Goal: Task Accomplishment & Management: Use online tool/utility

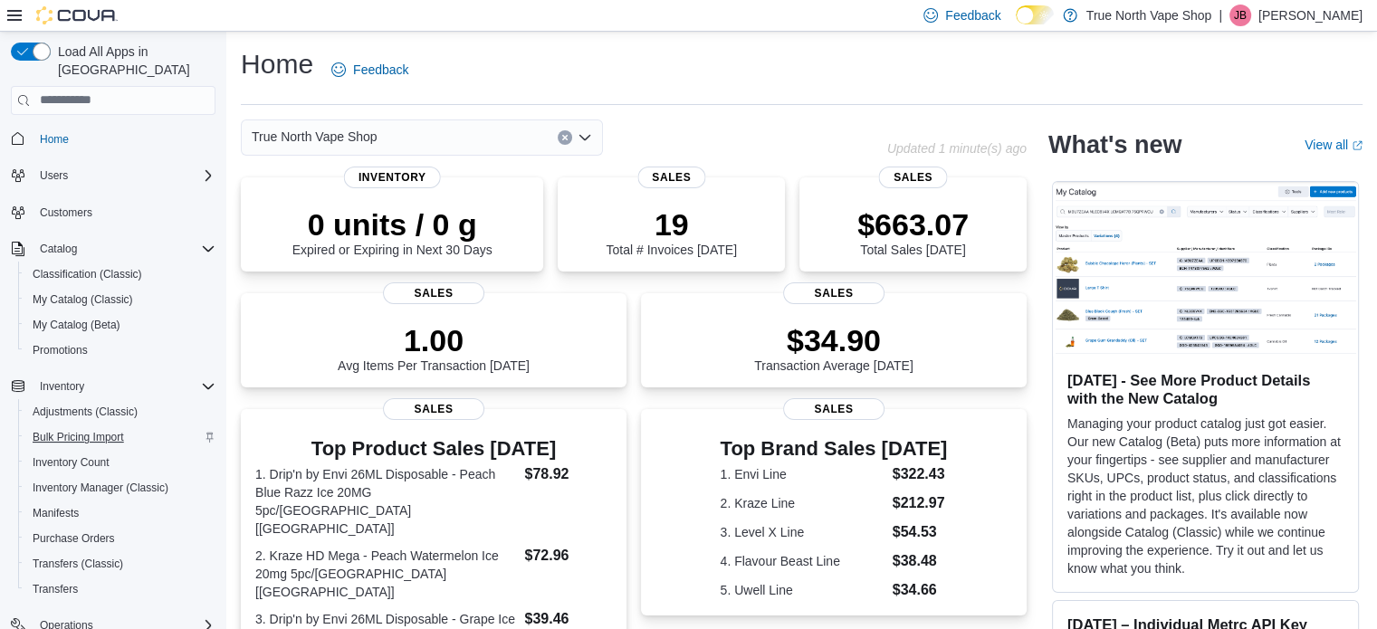
scroll to position [181, 0]
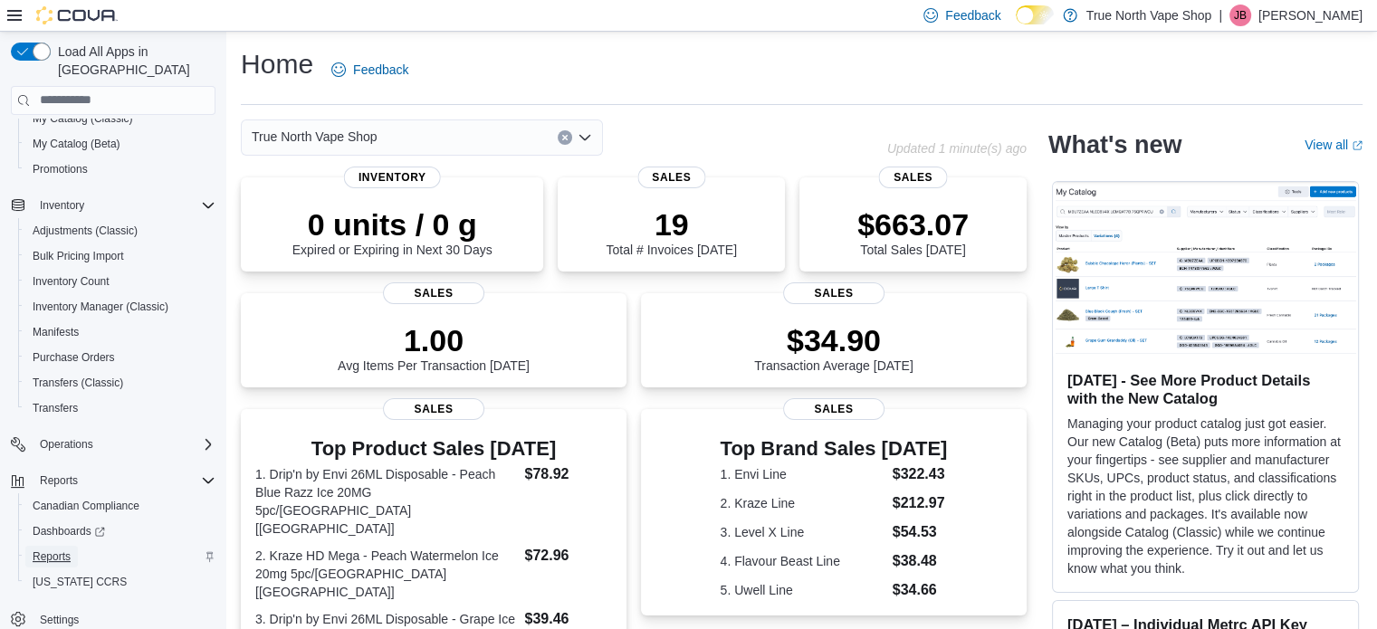
click at [45, 550] on span "Reports" at bounding box center [52, 557] width 38 height 14
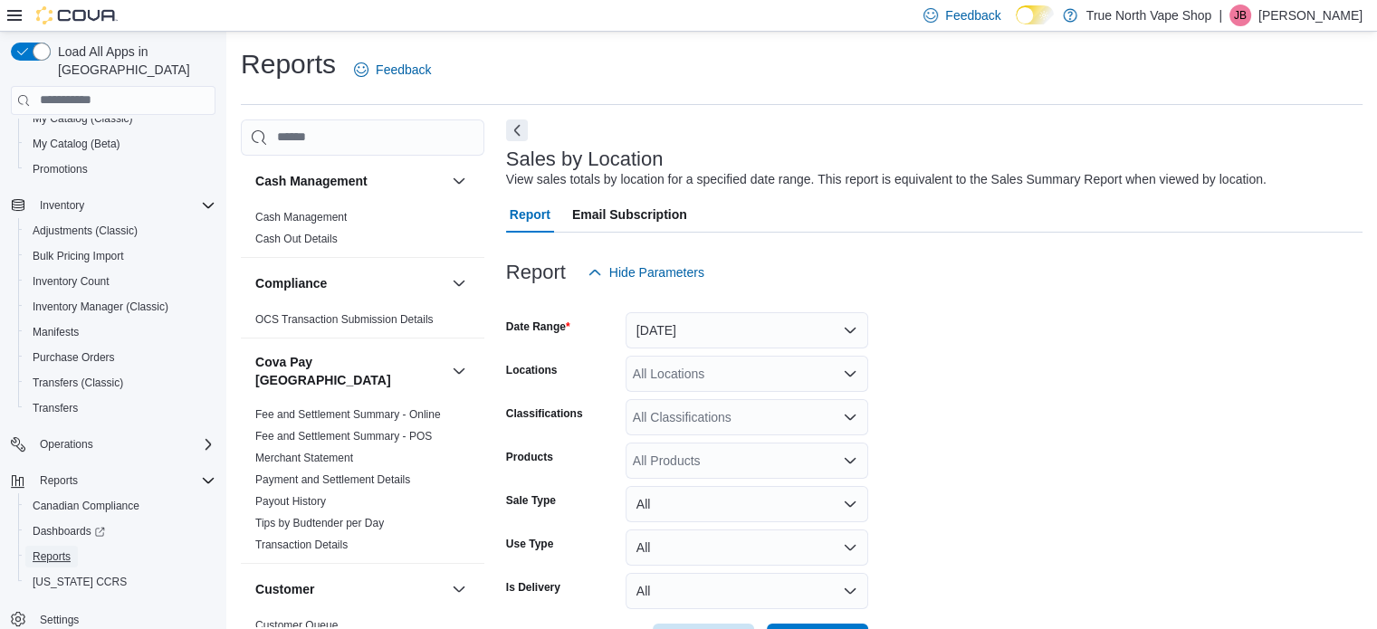
scroll to position [42, 0]
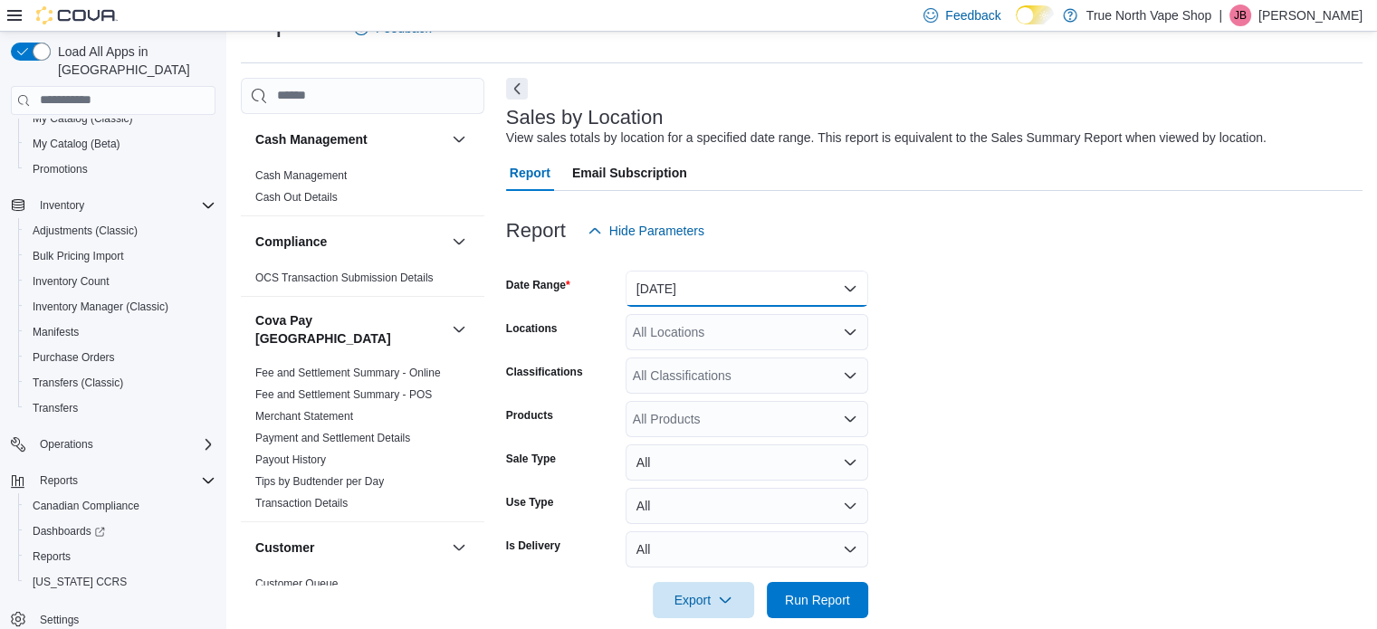
click at [676, 287] on button "[DATE]" at bounding box center [747, 289] width 243 height 36
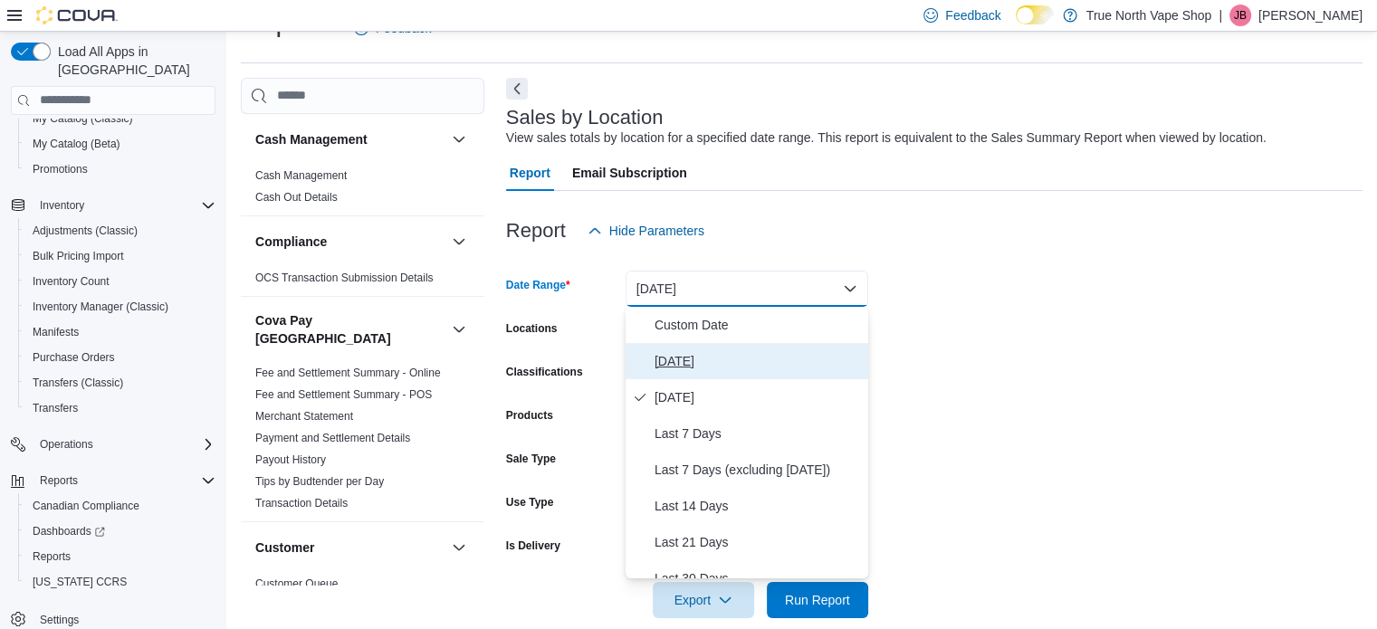
click at [677, 356] on span "[DATE]" at bounding box center [758, 361] width 206 height 22
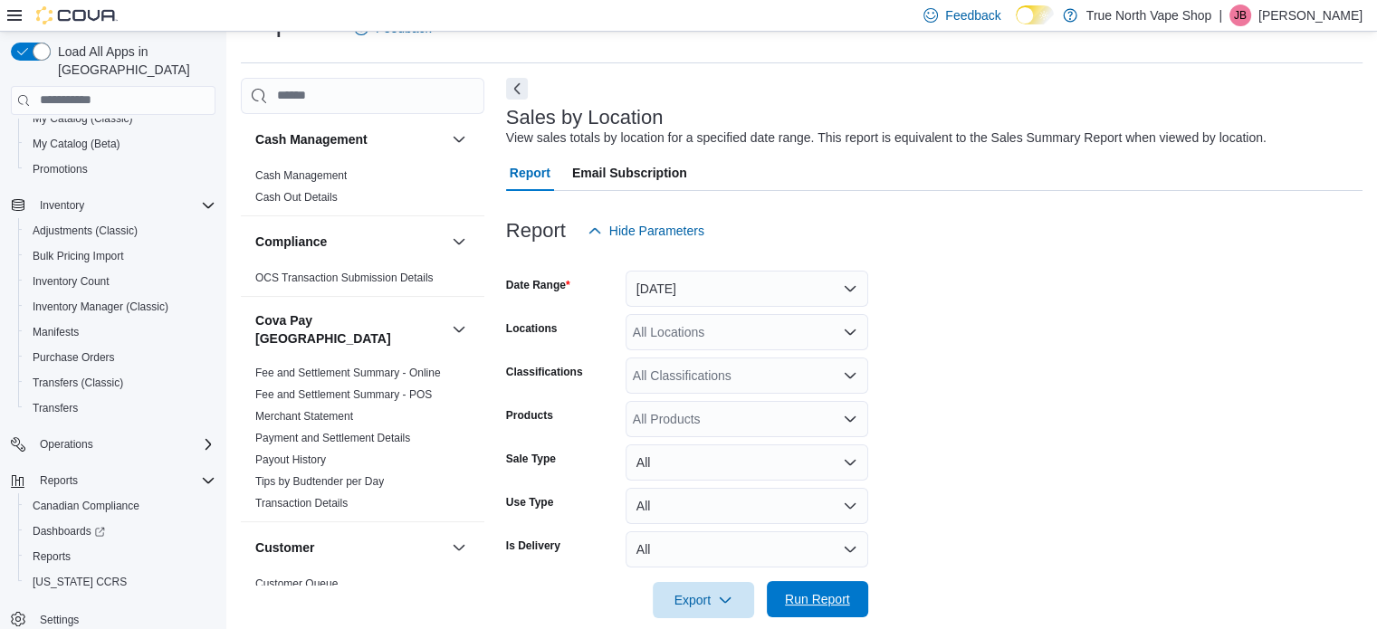
click at [822, 600] on span "Run Report" at bounding box center [817, 599] width 65 height 18
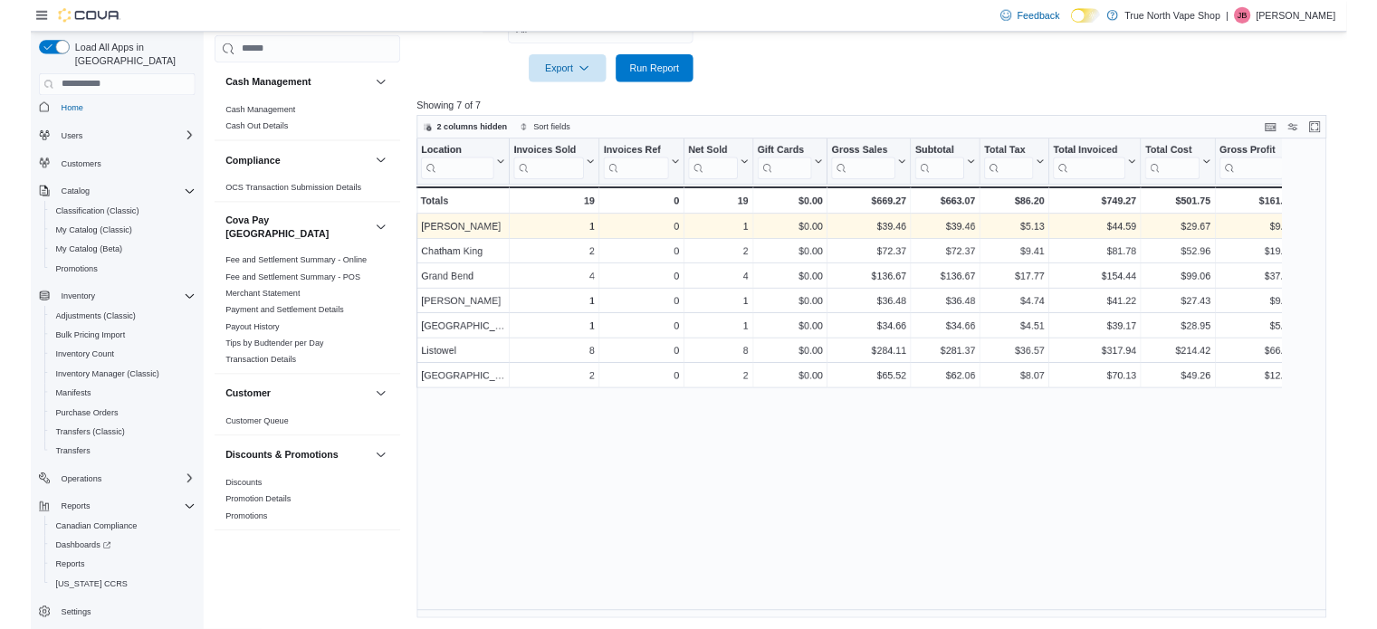
scroll to position [7, 0]
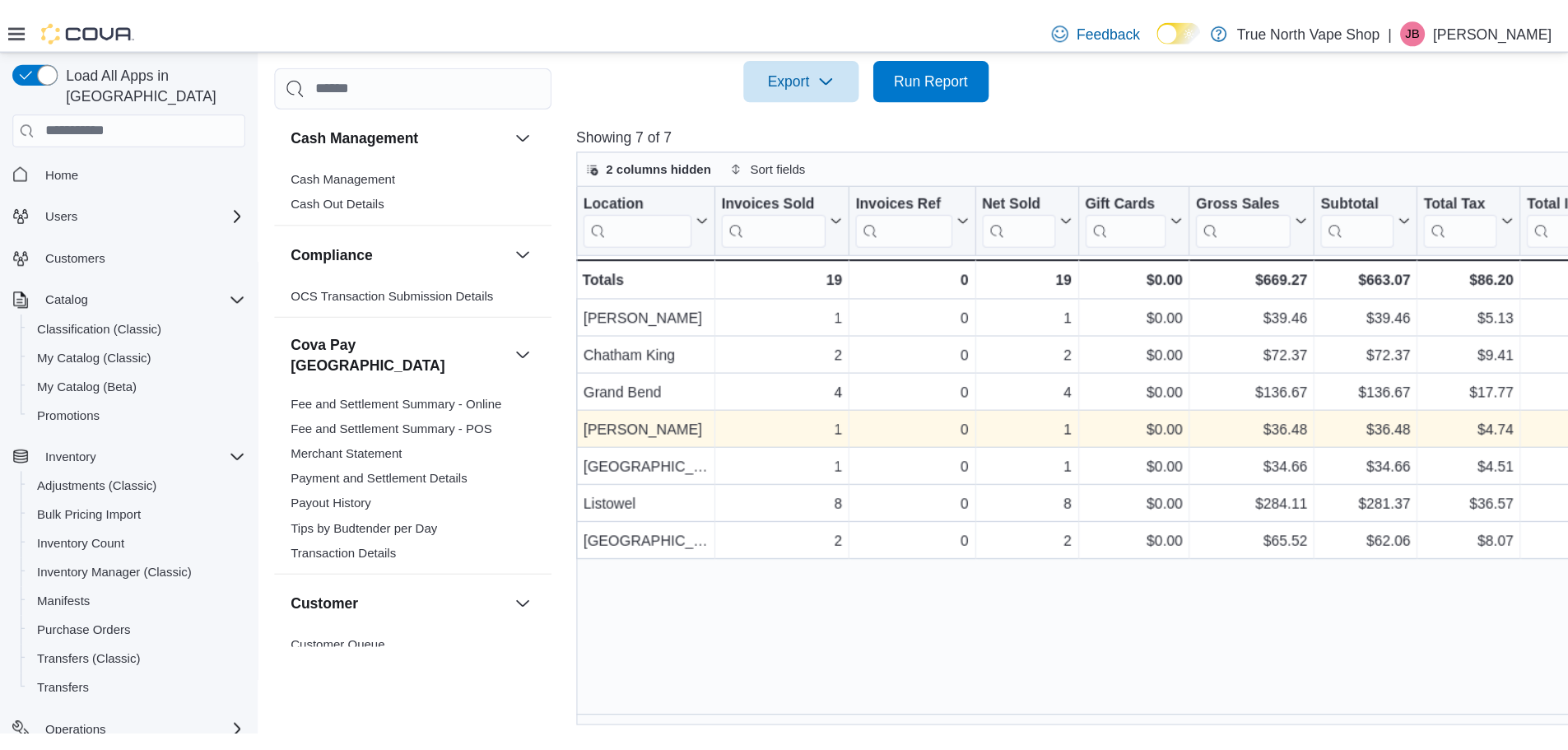
scroll to position [511, 0]
